Goal: Information Seeking & Learning: Learn about a topic

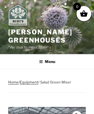
click at [20, 16] on img at bounding box center [17, 15] width 19 height 22
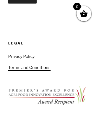
click at [28, 65] on link "Terms and Conditions" at bounding box center [29, 67] width 42 height 5
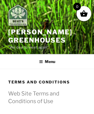
click at [20, 12] on img at bounding box center [17, 15] width 19 height 22
